Goal: Task Accomplishment & Management: Complete application form

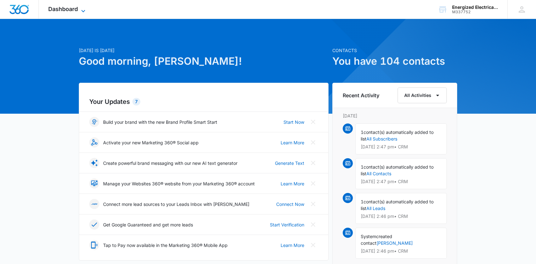
click at [83, 8] on icon at bounding box center [83, 11] width 8 height 8
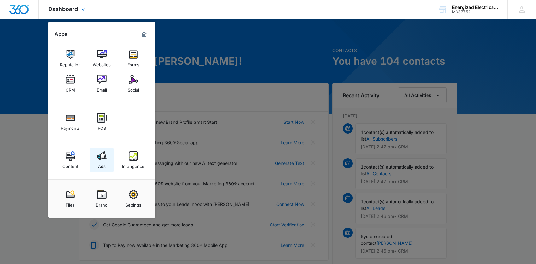
click at [104, 159] on img at bounding box center [101, 155] width 9 height 9
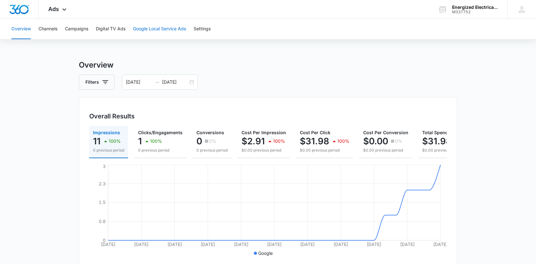
click at [153, 27] on button "Google Local Service Ads" at bounding box center [159, 29] width 53 height 20
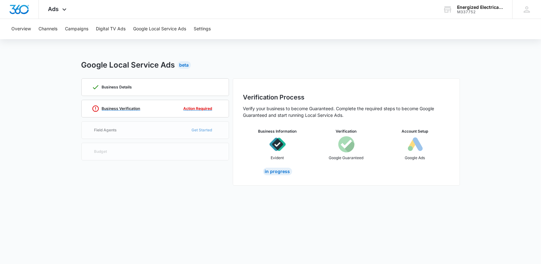
click at [126, 107] on p "Business Verification" at bounding box center [121, 109] width 38 height 4
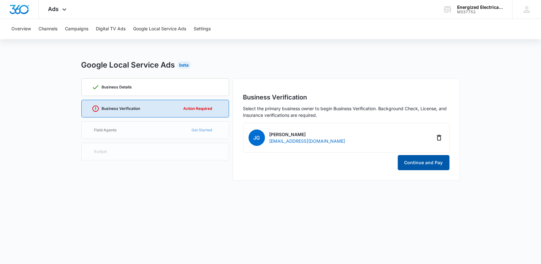
click at [410, 159] on button "Continue and Pay" at bounding box center [423, 162] width 52 height 15
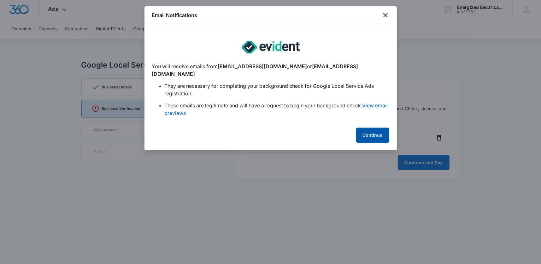
click at [374, 127] on button "Continue" at bounding box center [372, 134] width 33 height 15
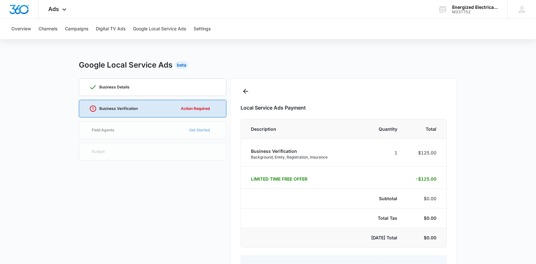
select select "pm_1S59QZA4n8RTgNjU69LrPIRm"
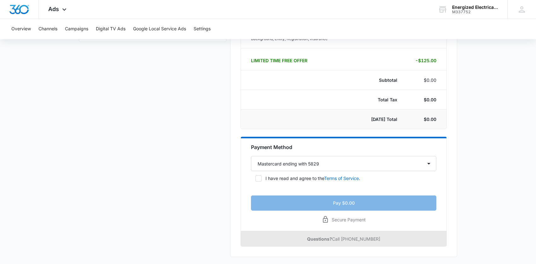
click at [260, 178] on icon at bounding box center [259, 178] width 6 height 6
click at [255, 178] on input "I have read and agree to the Terms of Service ." at bounding box center [253, 178] width 4 height 4
checkbox input "true"
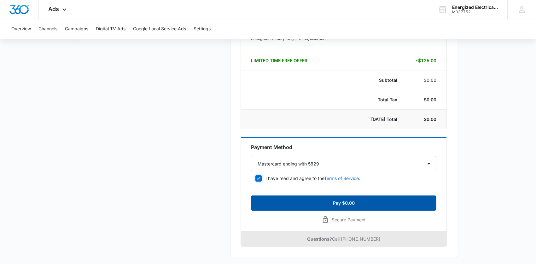
scroll to position [0, 0]
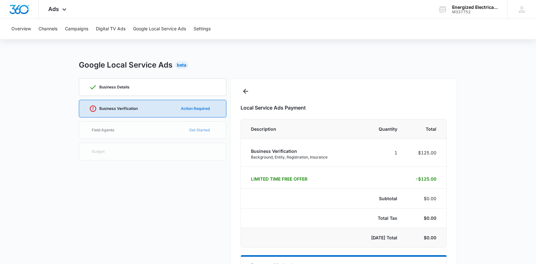
click at [197, 108] on button "Action Required" at bounding box center [195, 108] width 41 height 15
click at [250, 92] on button "Go Back" at bounding box center [246, 91] width 10 height 10
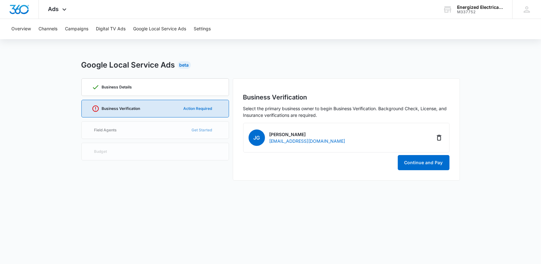
click at [202, 108] on button "Action Required" at bounding box center [197, 108] width 41 height 15
click at [202, 107] on button "Action Required" at bounding box center [197, 108] width 41 height 15
click at [437, 163] on button "Continue and Pay" at bounding box center [423, 162] width 52 height 15
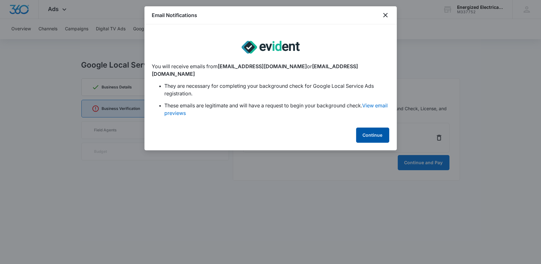
click at [375, 130] on button "Continue" at bounding box center [372, 134] width 33 height 15
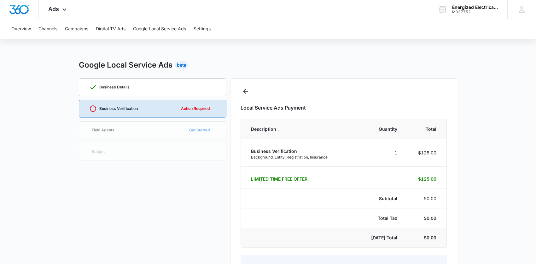
select select "pm_1S59QZA4n8RTgNjU69LrPIRm"
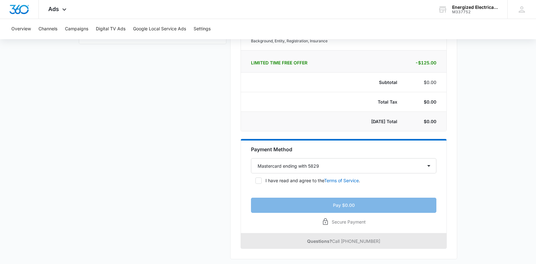
scroll to position [118, 0]
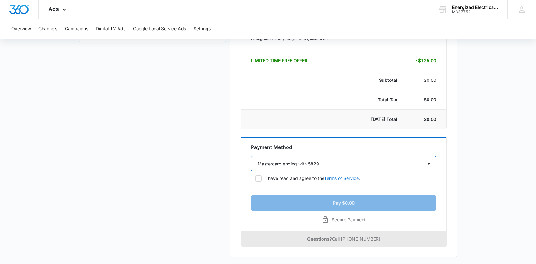
click at [427, 163] on select "Select a payment method Mastercard ending with 5829 New payment method" at bounding box center [343, 163] width 185 height 15
click at [258, 177] on icon at bounding box center [259, 178] width 4 height 3
click at [255, 177] on input "I have read and agree to the Terms of Service ." at bounding box center [253, 178] width 4 height 4
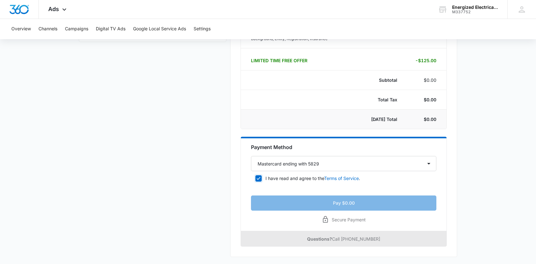
checkbox input "true"
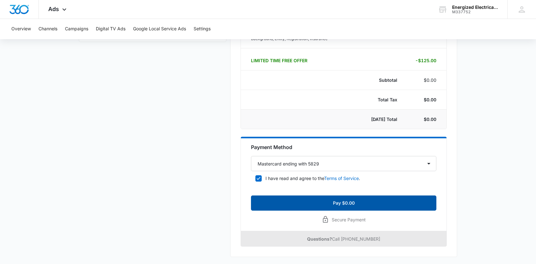
click at [355, 202] on button "Pay $0.00" at bounding box center [343, 202] width 185 height 15
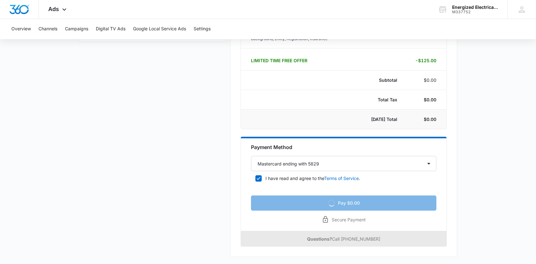
scroll to position [0, 0]
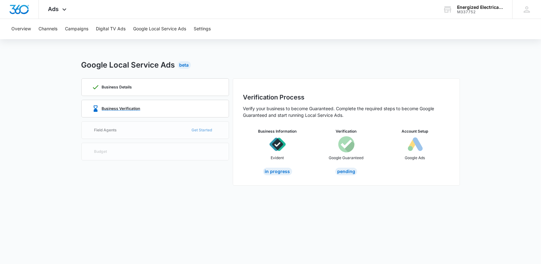
click at [135, 109] on p "Business Verification" at bounding box center [121, 109] width 38 height 4
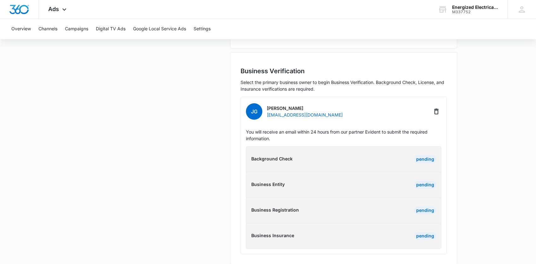
scroll to position [19, 0]
